Goal: Contribute content

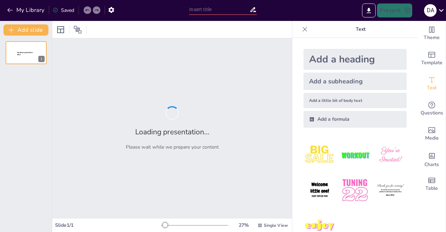
type input "sejarah pers mahasiswa"
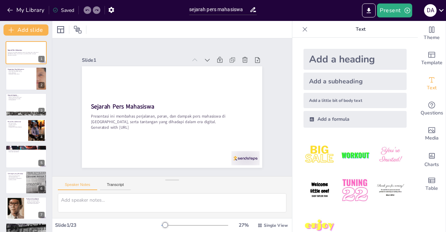
checkbox input "true"
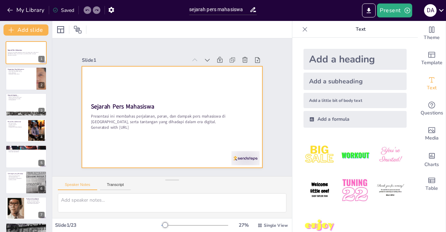
checkbox input "true"
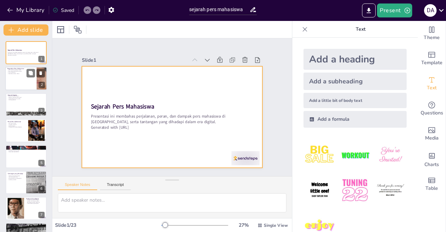
checkbox input "true"
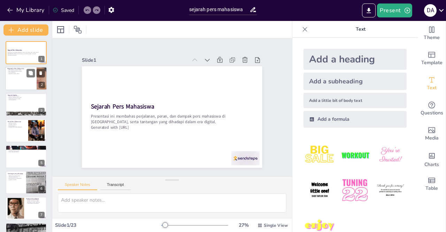
checkbox input "true"
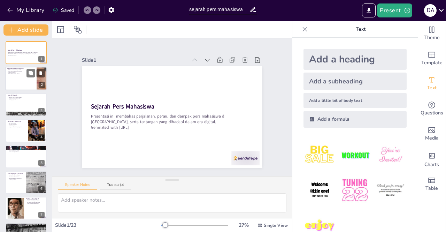
click at [35, 77] on div at bounding box center [36, 73] width 18 height 8
checkbox input "true"
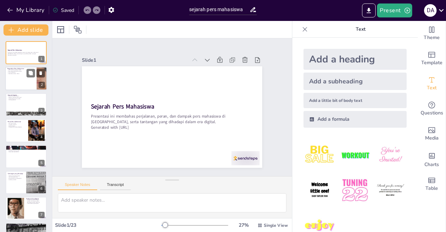
checkbox input "true"
type textarea "Pers mahasiswa berfungsi sebagai media yang penting dalam menyampaikan informas…"
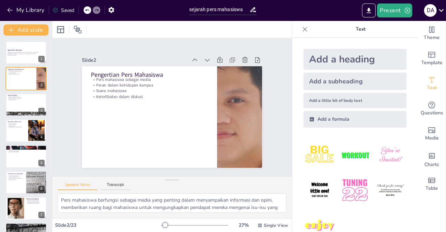
checkbox input "true"
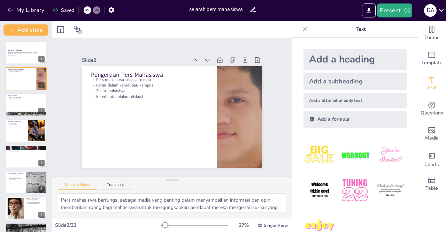
checkbox input "true"
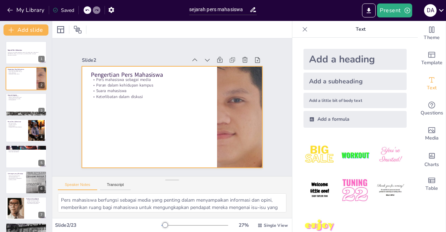
checkbox input "true"
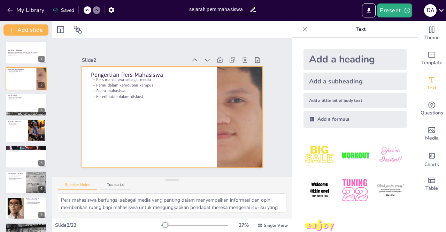
checkbox input "true"
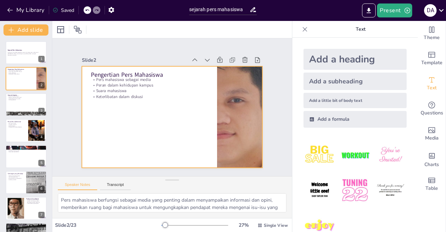
checkbox input "true"
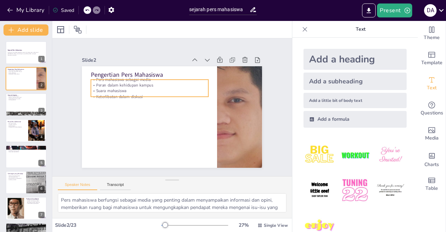
checkbox input "true"
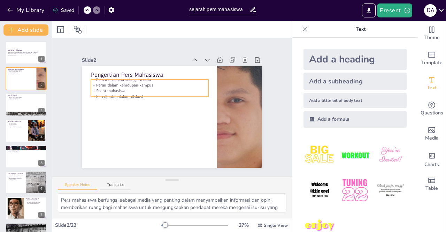
checkbox input "true"
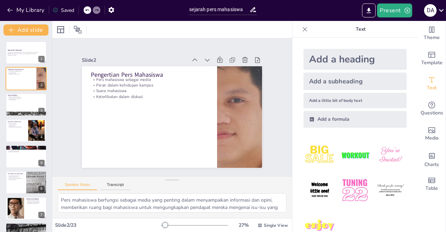
checkbox input "true"
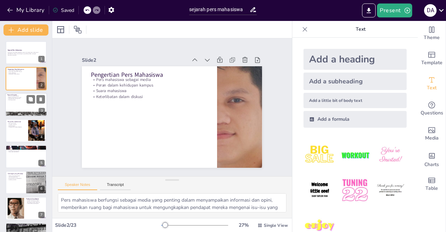
checkbox input "true"
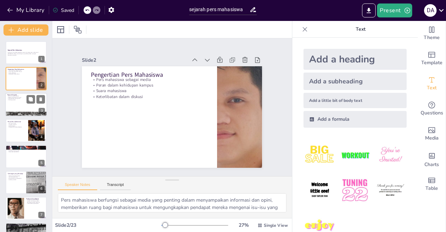
checkbox input "true"
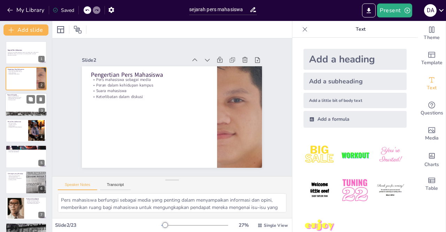
checkbox input "true"
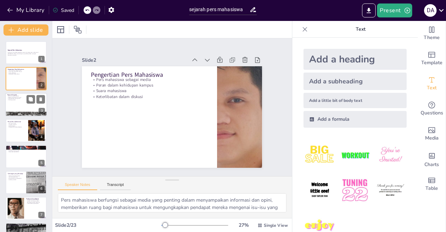
checkbox input "true"
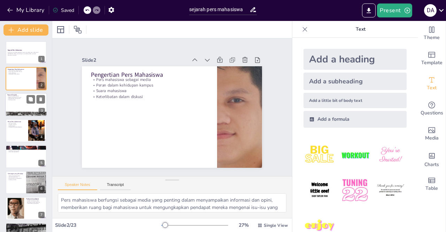
checkbox input "true"
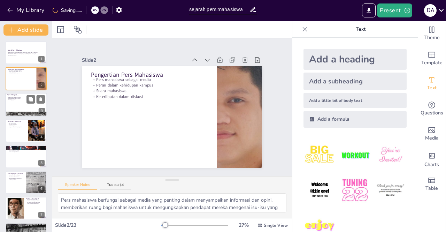
checkbox input "true"
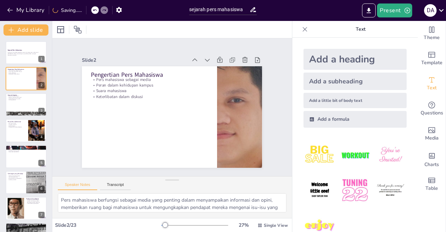
checkbox input "true"
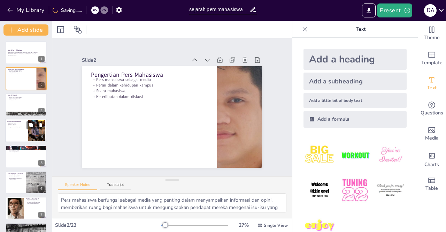
checkbox input "true"
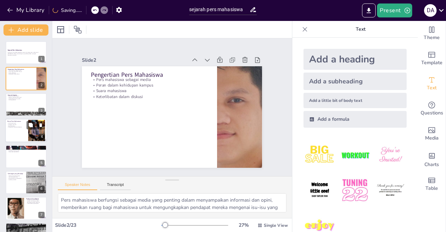
checkbox input "true"
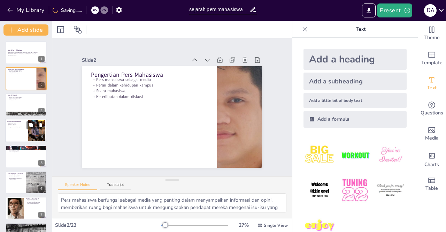
checkbox input "true"
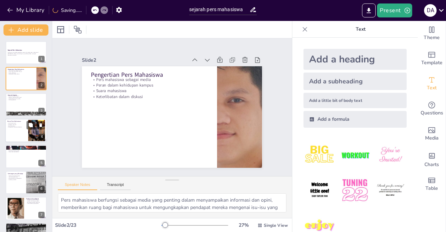
checkbox input "true"
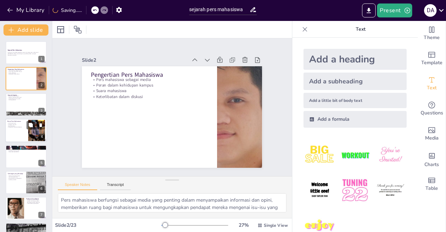
checkbox input "true"
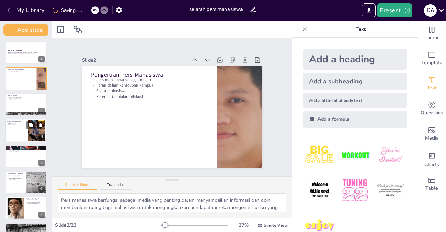
checkbox input "true"
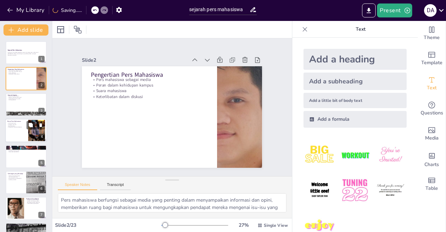
click at [24, 128] on div at bounding box center [26, 131] width 42 height 24
checkbox input "true"
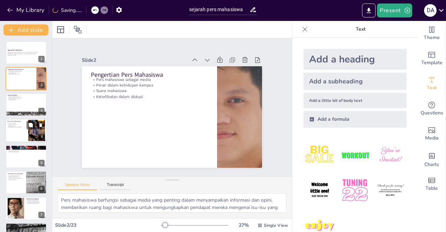
checkbox input "true"
type textarea "Pers mahasiswa berfungsi sebagai alat kontrol sosial, mengawasi tindakan dan ke…"
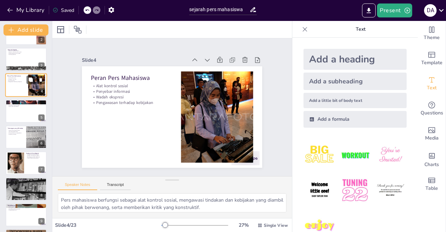
checkbox input "true"
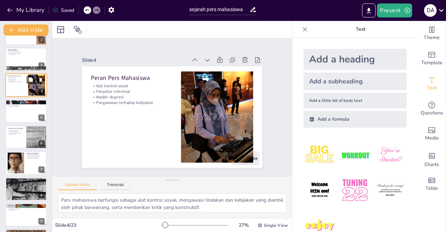
scroll to position [46, 0]
checkbox input "true"
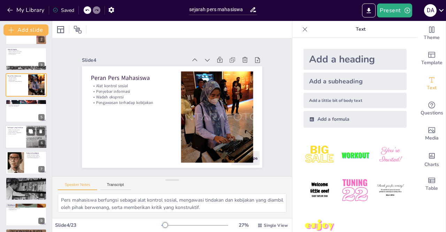
checkbox input "true"
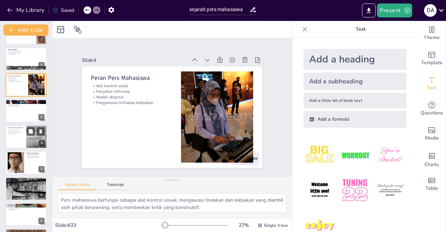
checkbox input "true"
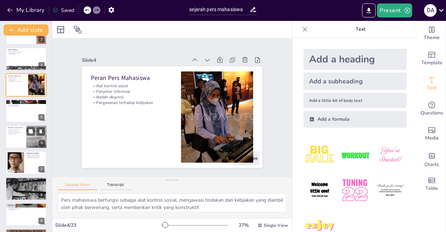
checkbox input "true"
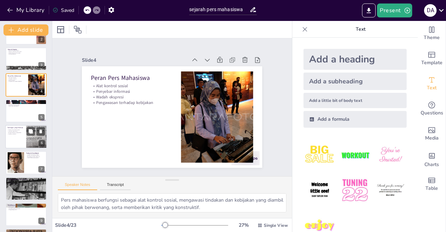
checkbox input "true"
click at [13, 130] on p "Tekanan dari pihak kampus" at bounding box center [15, 129] width 17 height 1
checkbox input "true"
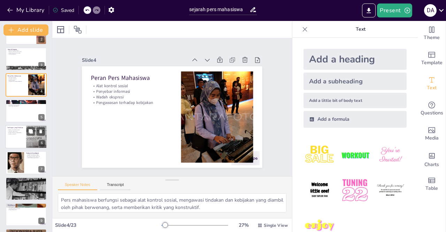
checkbox input "true"
type textarea "Pers mahasiswa sering kali mengalami tekanan dari pihak kampus yang berusaha me…"
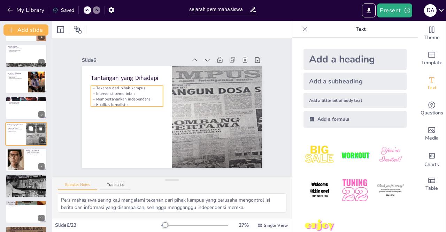
checkbox input "true"
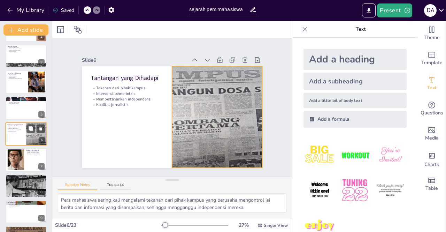
checkbox input "true"
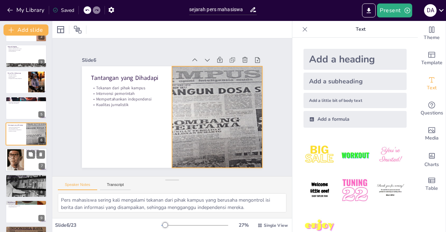
checkbox input "true"
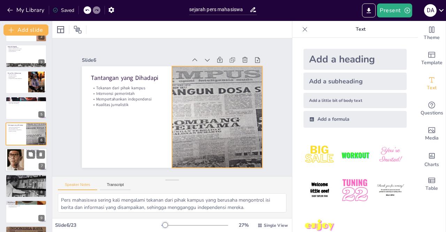
checkbox input "true"
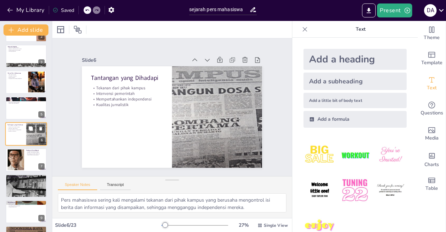
checkbox input "true"
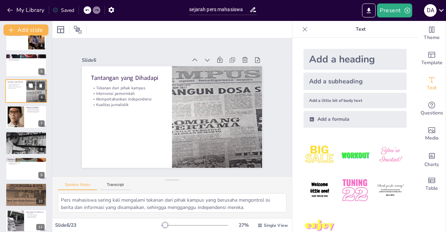
scroll to position [92, 0]
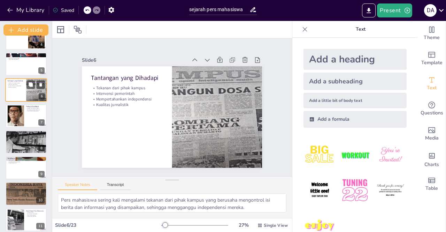
checkbox input "true"
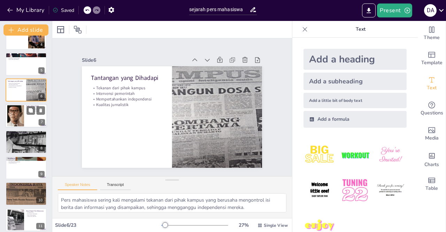
checkbox input "true"
click at [16, 123] on div at bounding box center [15, 115] width 43 height 21
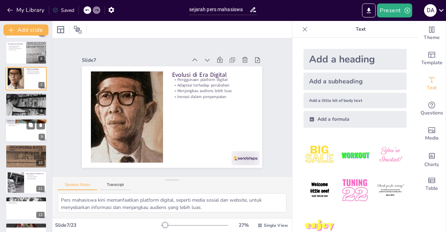
click at [18, 131] on div at bounding box center [26, 131] width 42 height 24
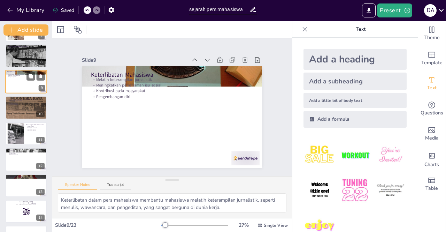
scroll to position [181, 0]
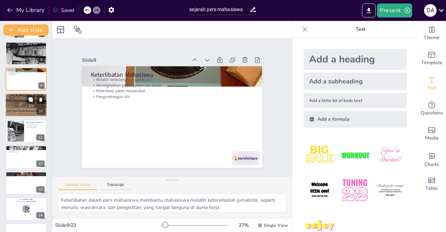
click at [18, 105] on div at bounding box center [25, 105] width 47 height 24
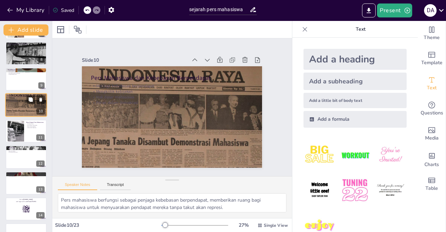
scroll to position [152, 0]
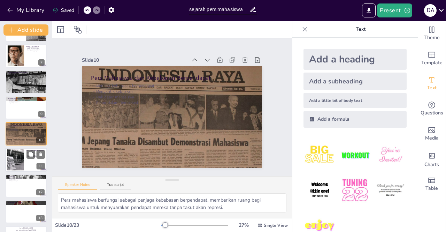
click at [21, 151] on div at bounding box center [16, 159] width 38 height 21
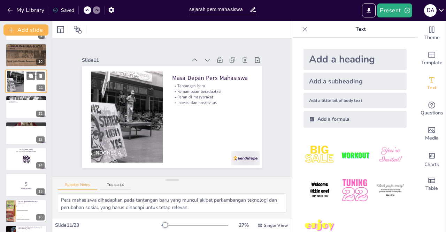
scroll to position [231, 0]
click at [19, 100] on p "Agen perubahan" at bounding box center [26, 100] width 38 height 1
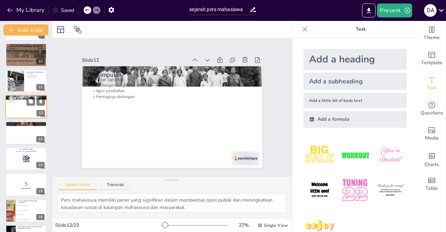
scroll to position [204, 0]
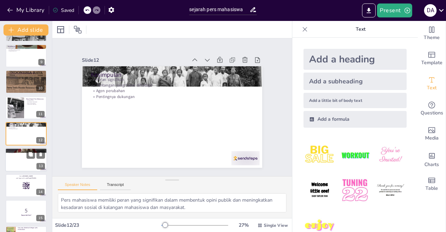
click at [20, 157] on div at bounding box center [26, 160] width 42 height 24
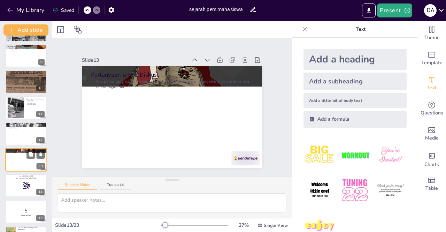
scroll to position [230, 0]
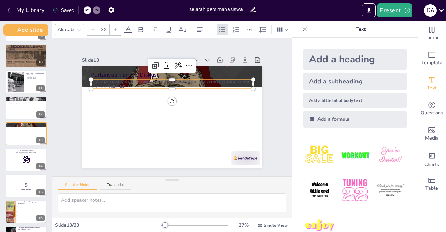
click at [179, 82] on p "Apa peran yang dapat dimainkan oleh mahasiswa dalam memperkuat pers mahasiswa d…" at bounding box center [172, 83] width 162 height 11
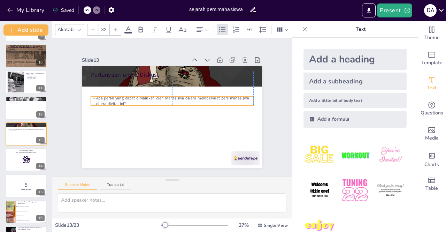
drag, startPoint x: 137, startPoint y: 80, endPoint x: 139, endPoint y: 96, distance: 16.9
click at [139, 96] on p "Apa peran yang dapat dimainkan oleh mahasiswa dalam memperkuat pers mahasiswa d…" at bounding box center [174, 101] width 158 height 61
click at [17, 212] on li "B) Media yang dikelola oleh dosen" at bounding box center [31, 211] width 31 height 5
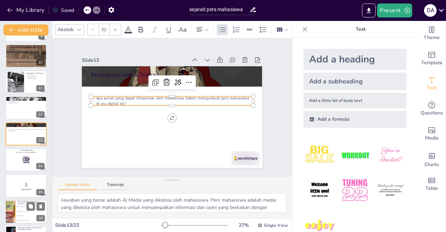
scroll to position [308, 0]
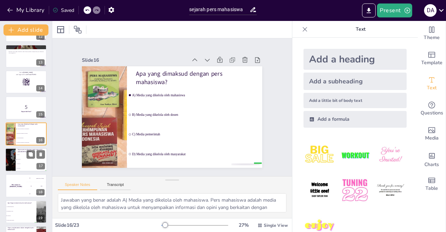
click at [15, 160] on div at bounding box center [10, 160] width 41 height 24
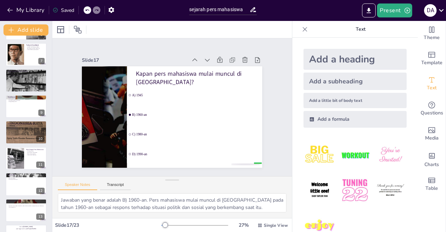
scroll to position [0, 0]
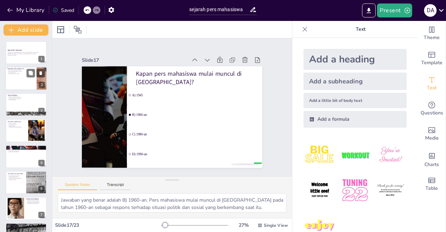
click at [22, 80] on div at bounding box center [26, 79] width 42 height 24
